Goal: Task Accomplishment & Management: Manage account settings

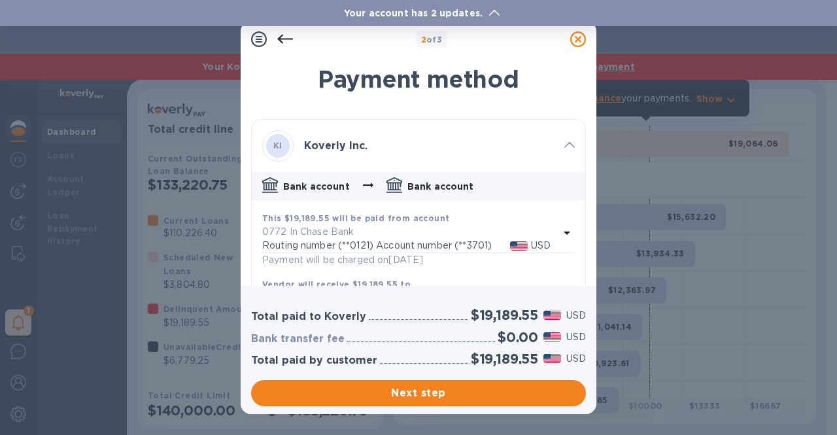
scroll to position [55, 0]
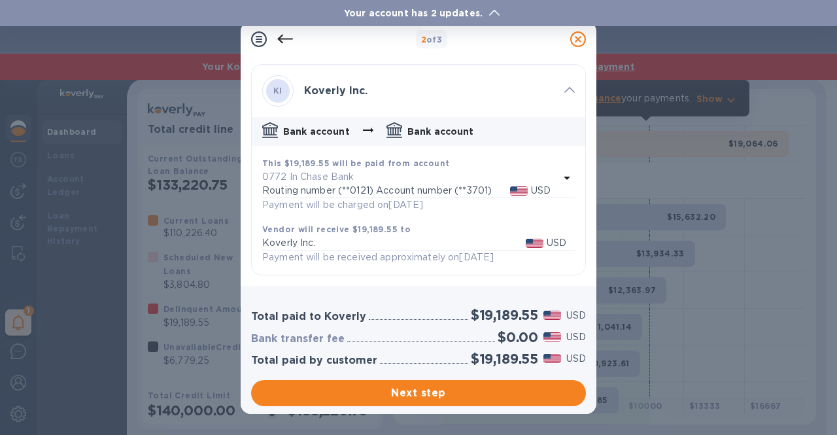
click at [577, 39] on icon at bounding box center [578, 39] width 16 height 16
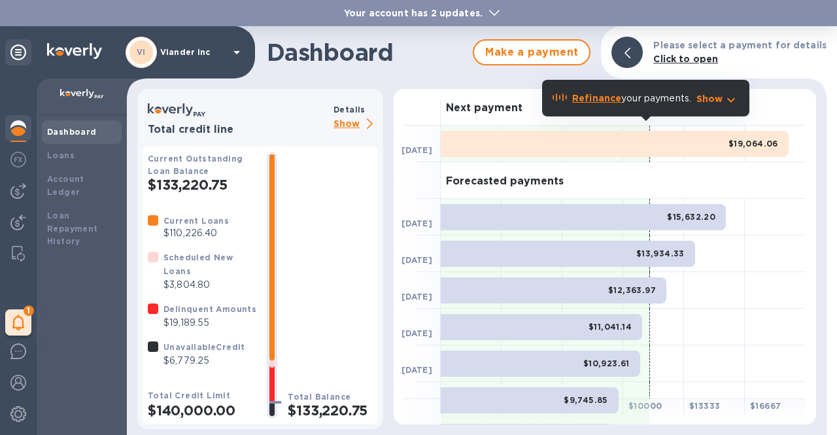
click at [347, 126] on p "Show" at bounding box center [355, 124] width 44 height 16
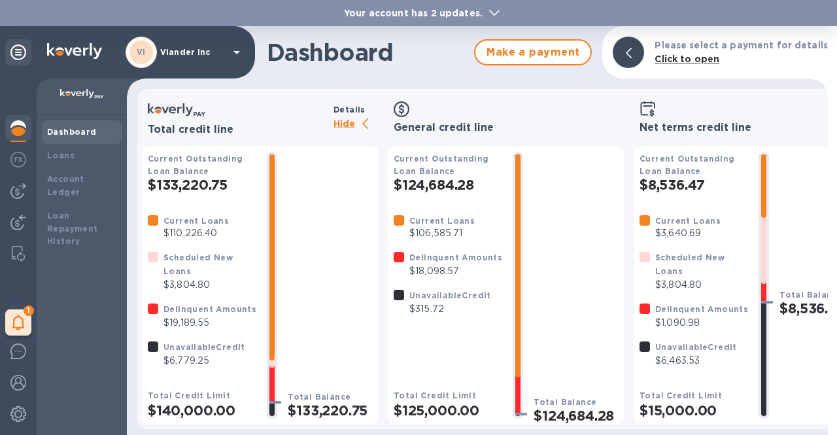
click at [211, 53] on p "Viander inc" at bounding box center [192, 52] width 65 height 9
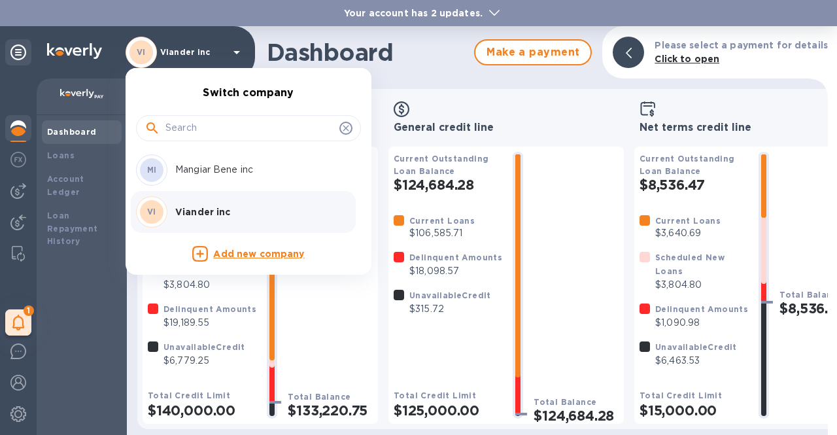
click at [209, 177] on div "MI Mangiar Bene inc" at bounding box center [238, 169] width 204 height 31
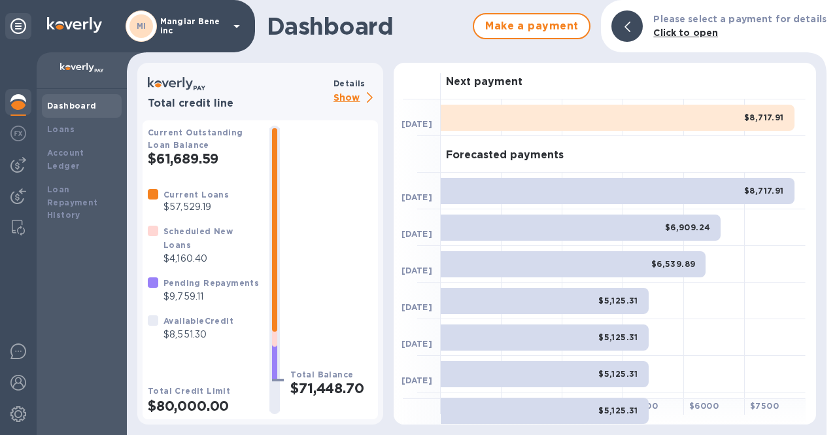
click at [347, 100] on p "Show" at bounding box center [355, 98] width 44 height 16
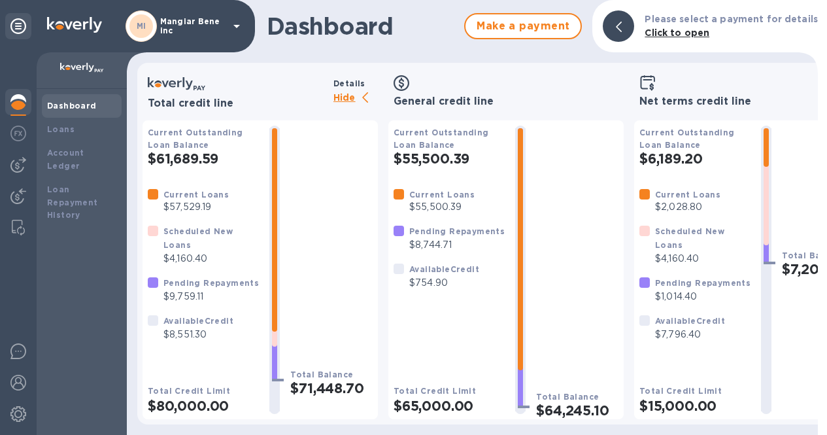
click at [237, 26] on icon at bounding box center [236, 26] width 7 height 3
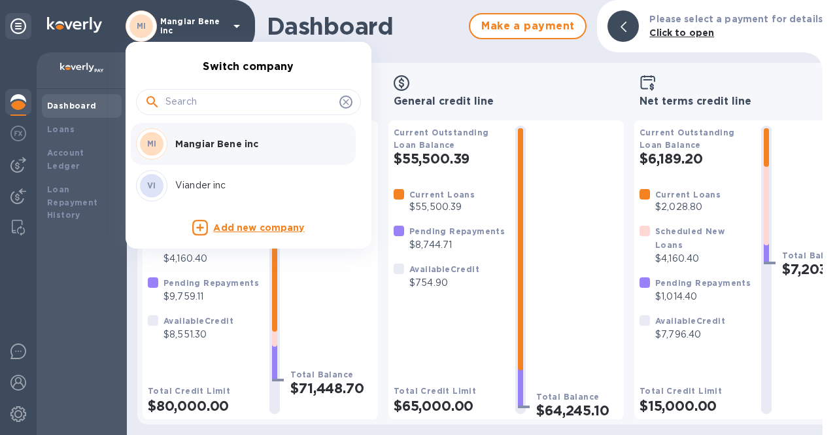
click at [199, 18] on div at bounding box center [418, 217] width 837 height 435
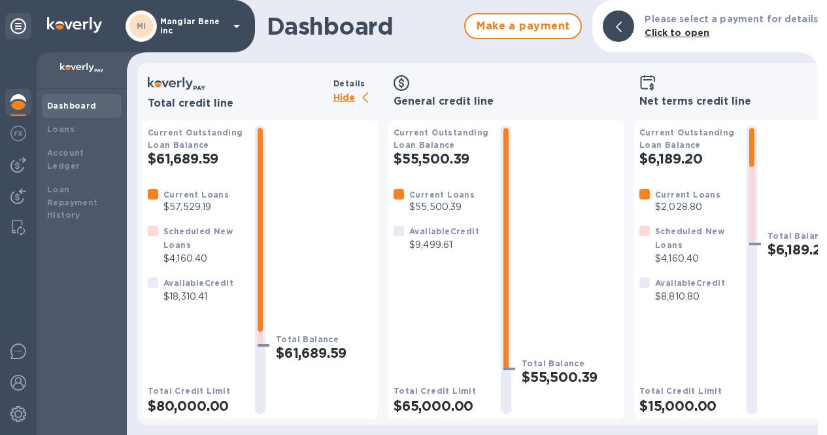
click at [237, 25] on icon at bounding box center [236, 26] width 7 height 3
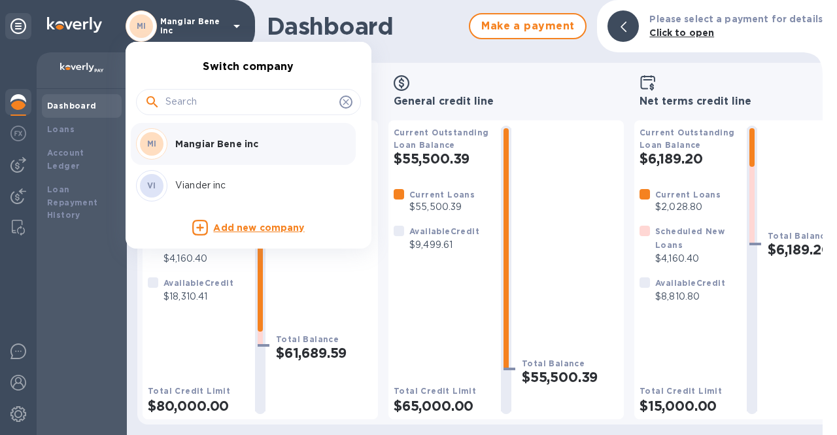
click at [215, 192] on div "VI Viander inc" at bounding box center [238, 185] width 204 height 31
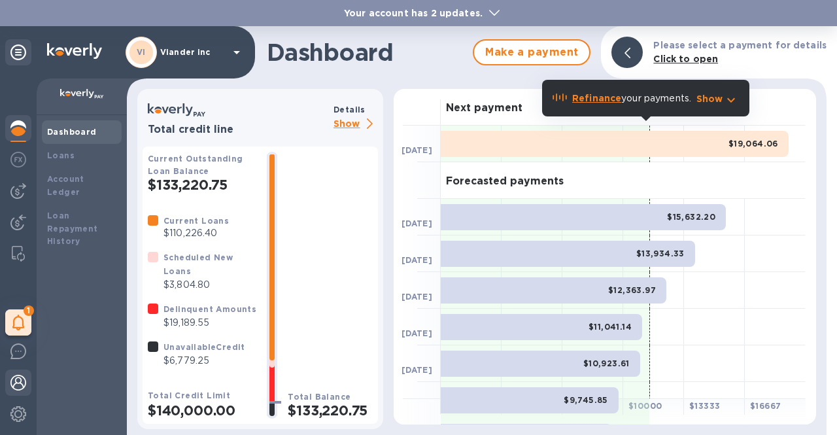
click at [16, 394] on div at bounding box center [18, 383] width 26 height 29
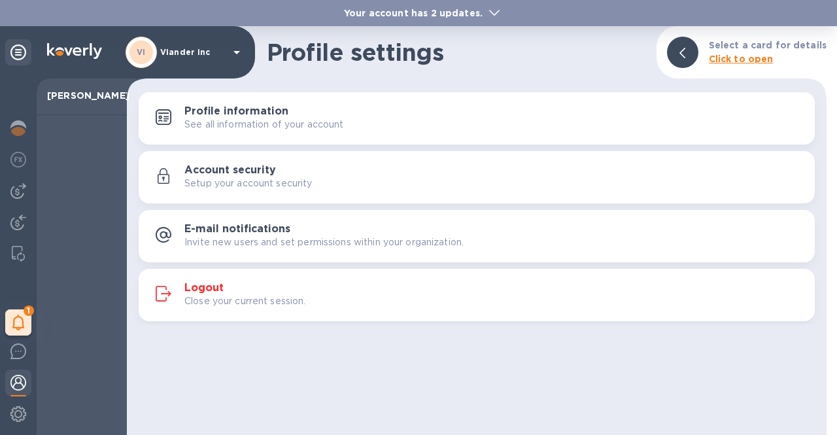
click at [186, 292] on h3 "Logout" at bounding box center [203, 288] width 39 height 12
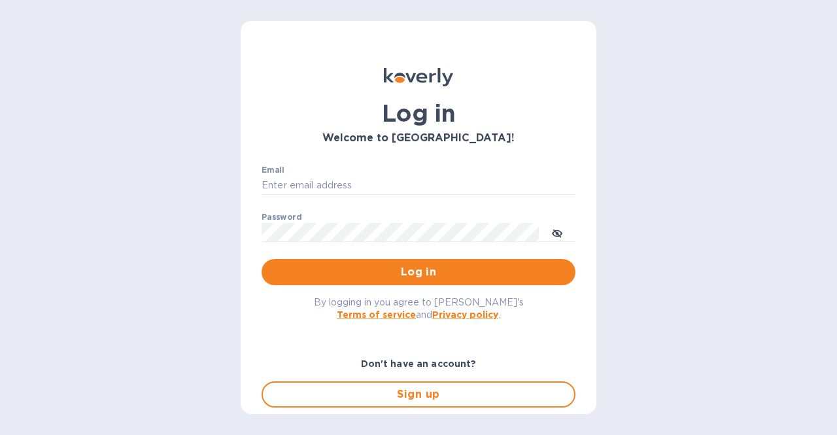
type input "[EMAIL_ADDRESS][DOMAIN_NAME]"
